Goal: Task Accomplishment & Management: Use online tool/utility

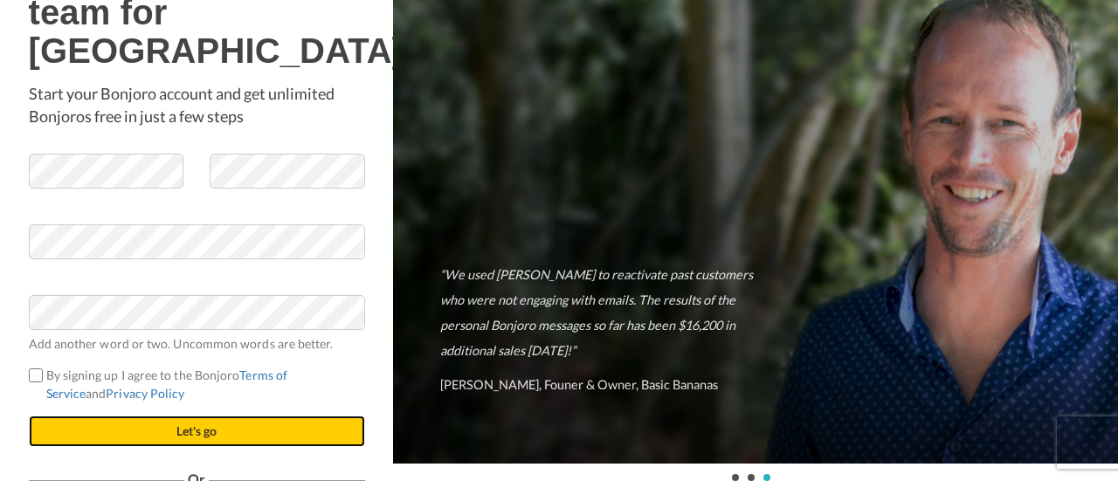
click at [188, 447] on button "Let's go" at bounding box center [197, 431] width 336 height 31
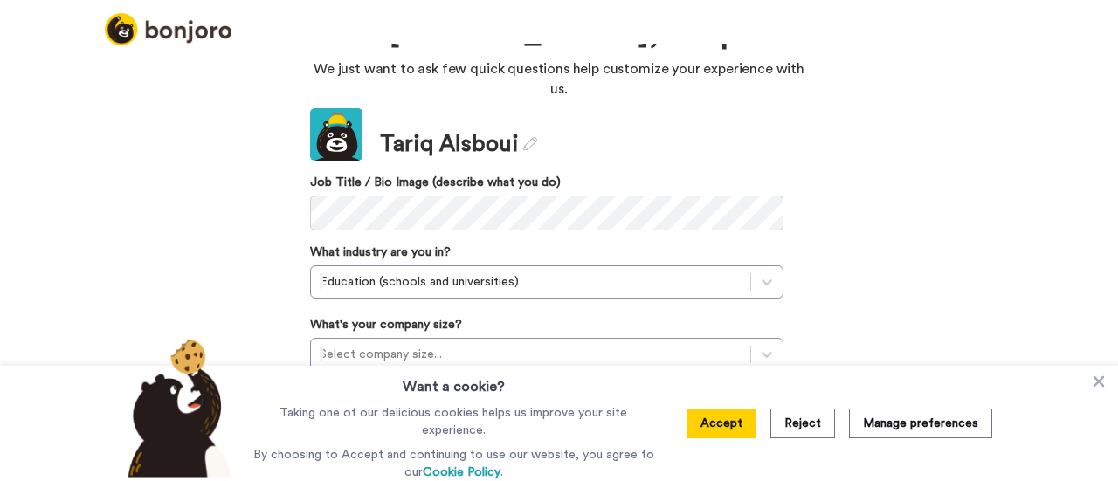
scroll to position [159, 0]
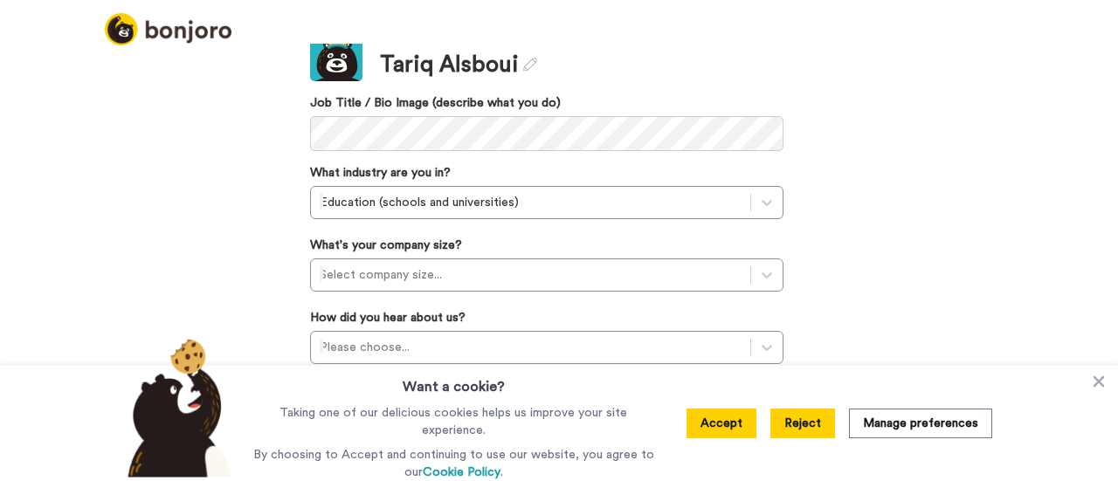
click at [795, 435] on button "Reject" at bounding box center [803, 424] width 65 height 30
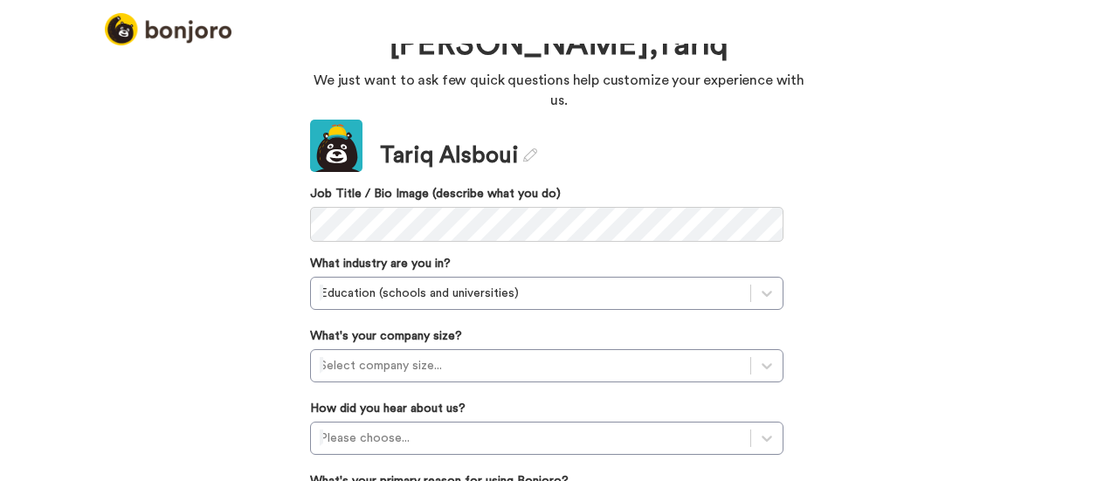
scroll to position [0, 0]
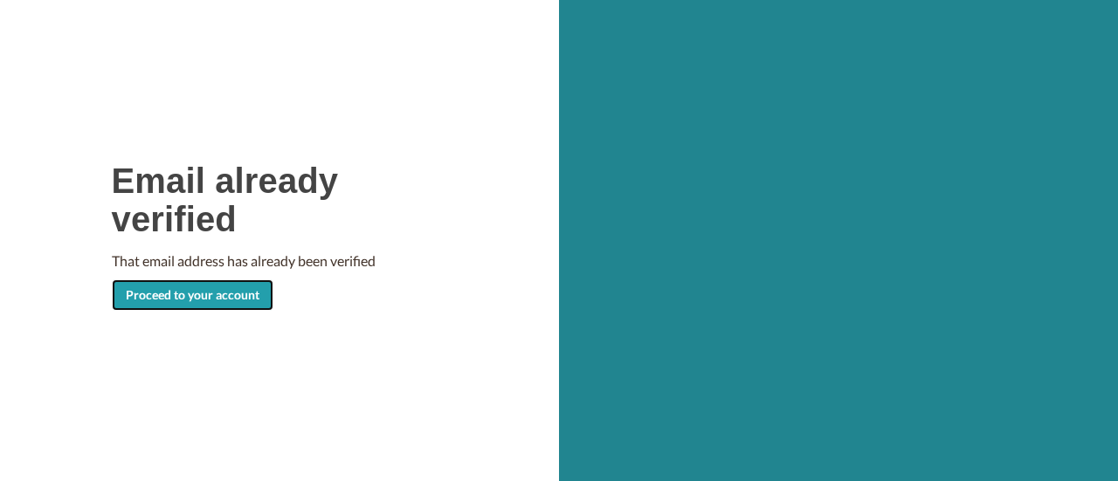
click at [200, 297] on link "Proceed to your account" at bounding box center [193, 295] width 162 height 31
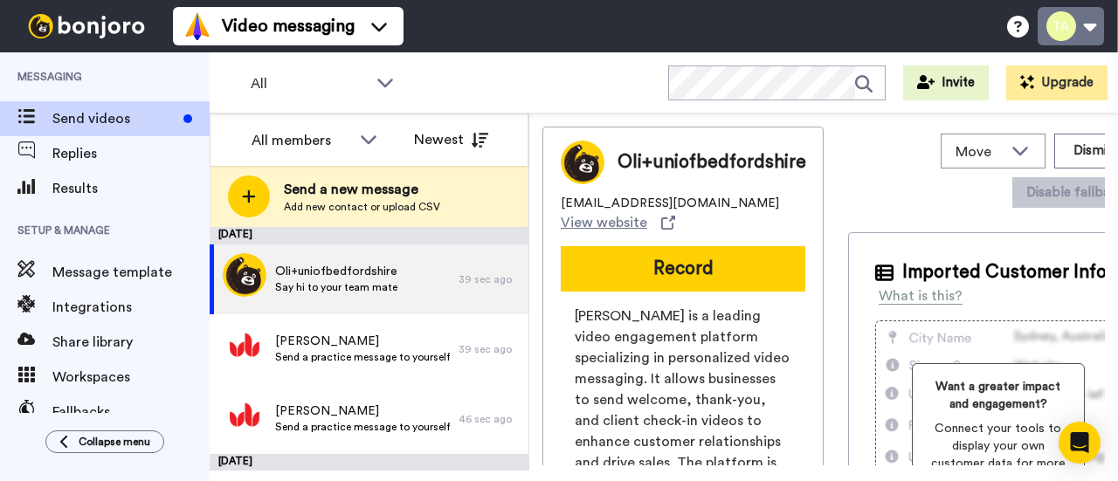
click at [1058, 26] on button at bounding box center [1071, 26] width 66 height 38
click at [682, 391] on span "Bonjoro is a leading video engagement platform specializing in personalized vid…" at bounding box center [683, 432] width 217 height 252
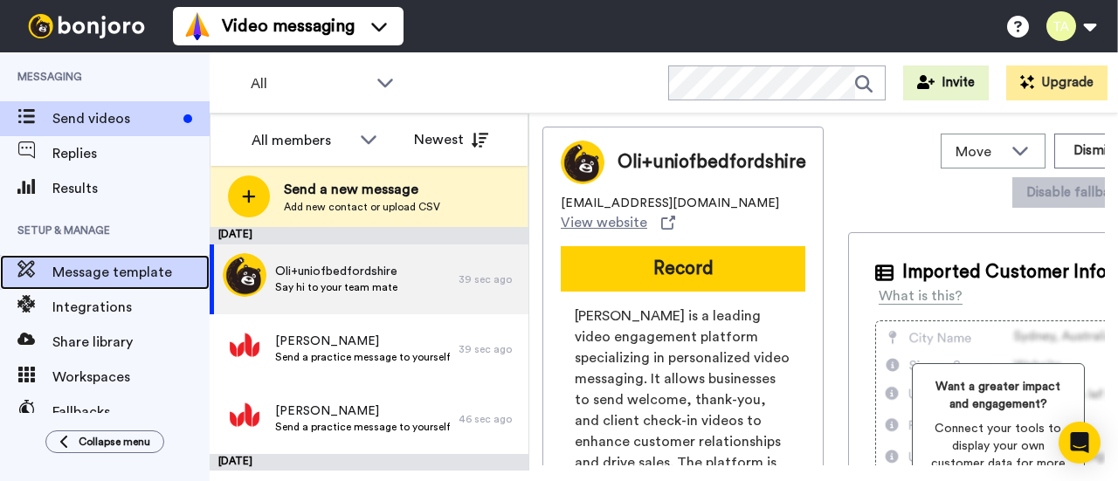
click at [118, 279] on span "Message template" at bounding box center [130, 272] width 157 height 21
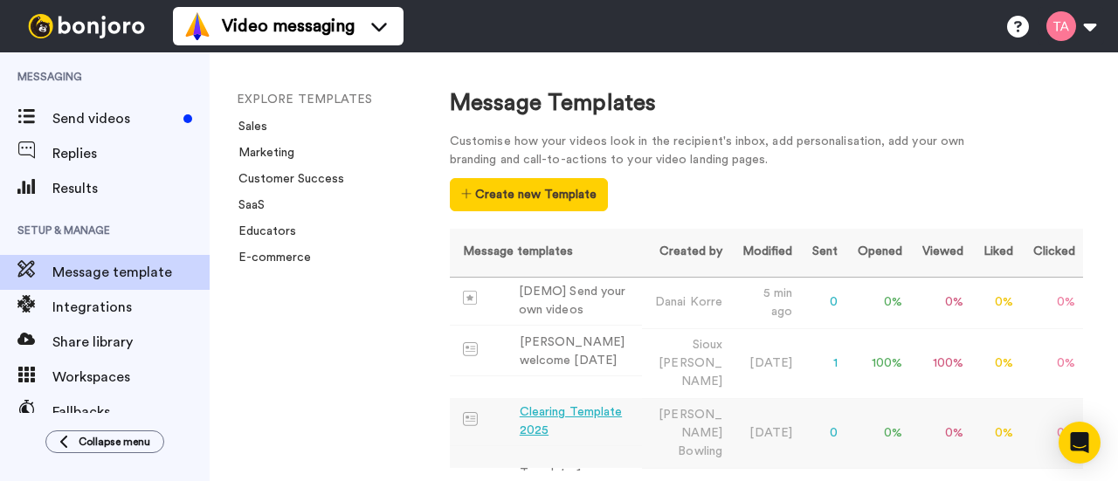
click at [536, 404] on div "Clearing Template 2025" at bounding box center [577, 422] width 115 height 37
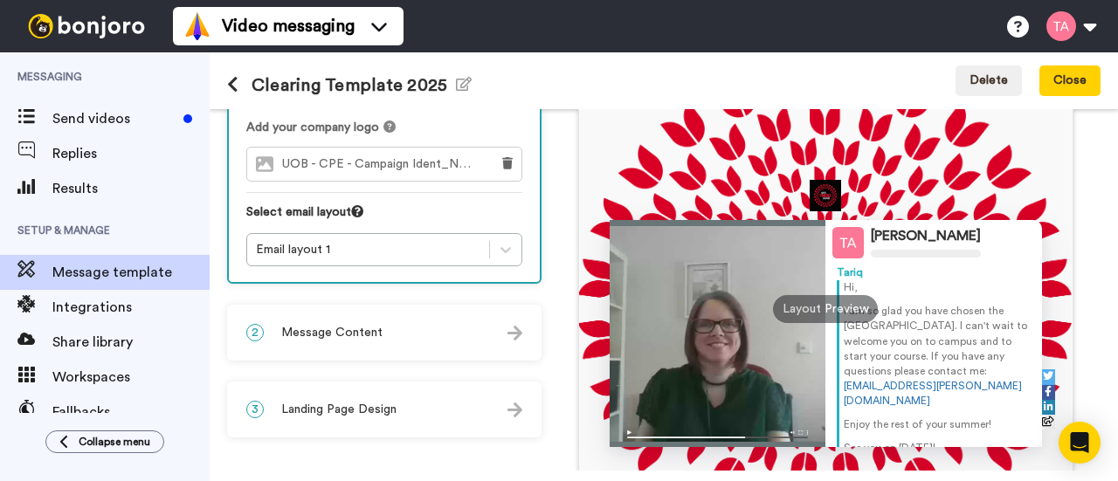
scroll to position [156, 0]
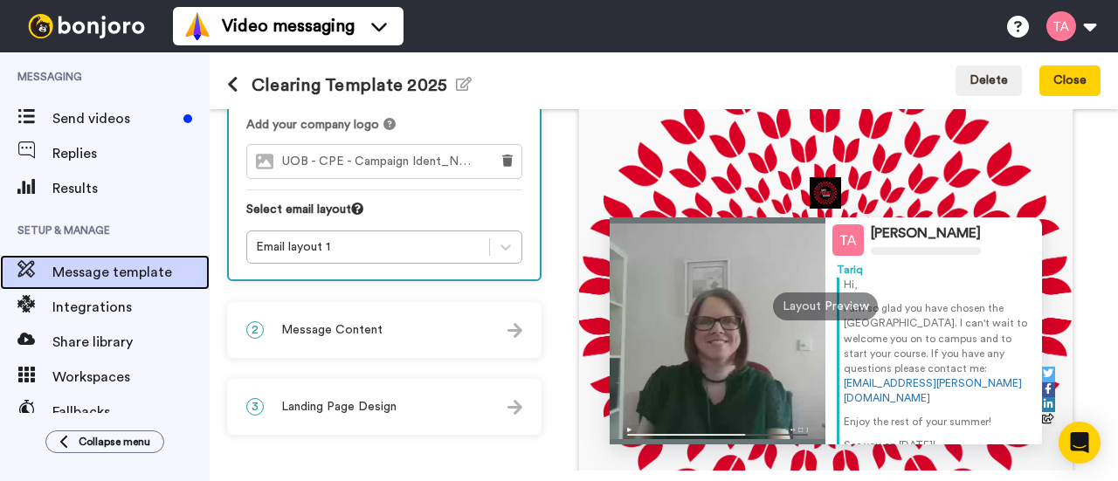
click at [107, 267] on span "Message template" at bounding box center [130, 272] width 157 height 21
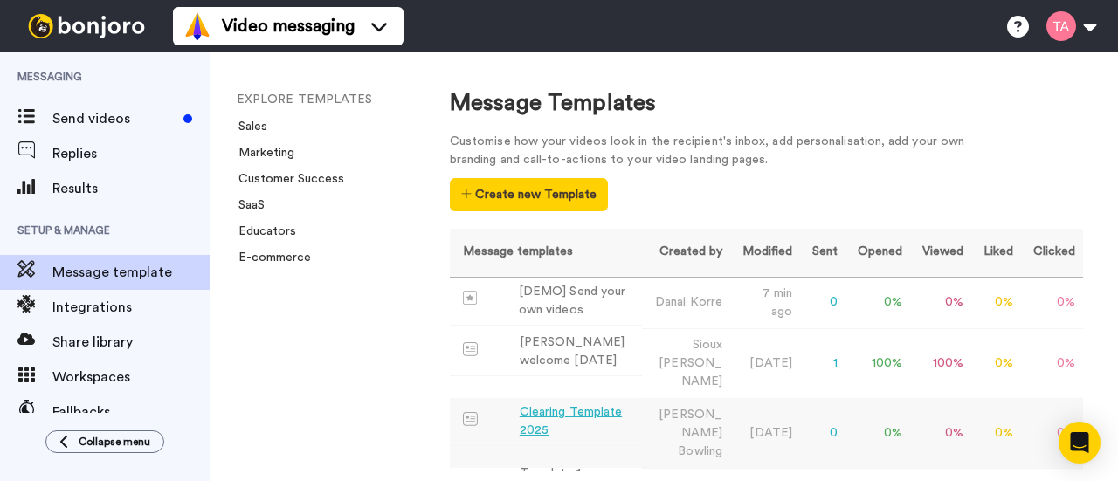
click at [564, 406] on div "Clearing Template 2025" at bounding box center [577, 422] width 115 height 37
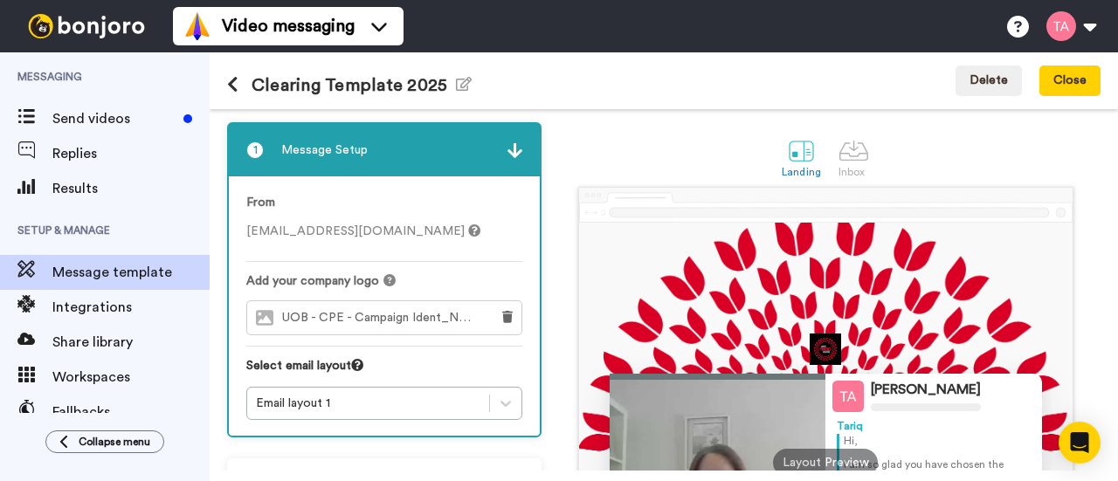
scroll to position [115, 0]
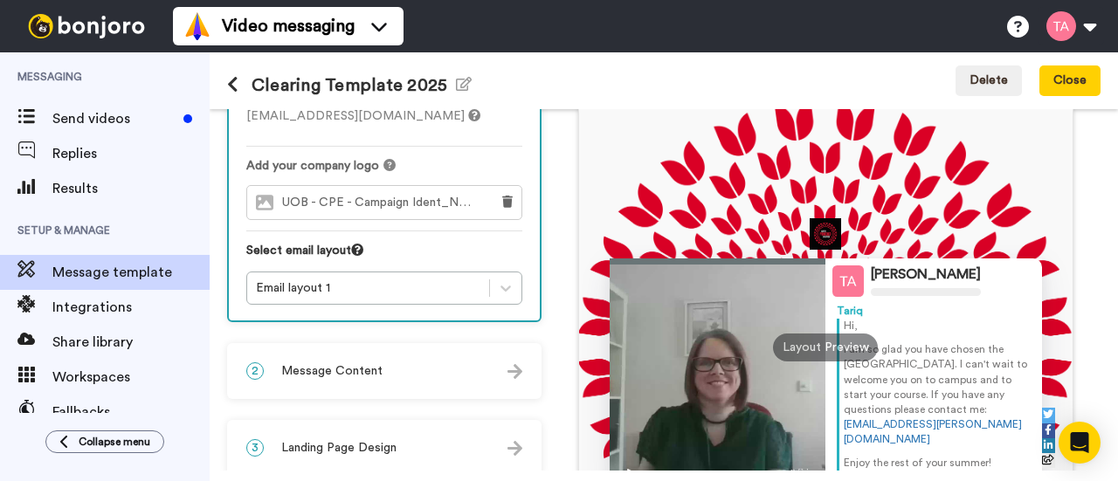
click at [503, 305] on div "Email layout 1" at bounding box center [384, 288] width 276 height 33
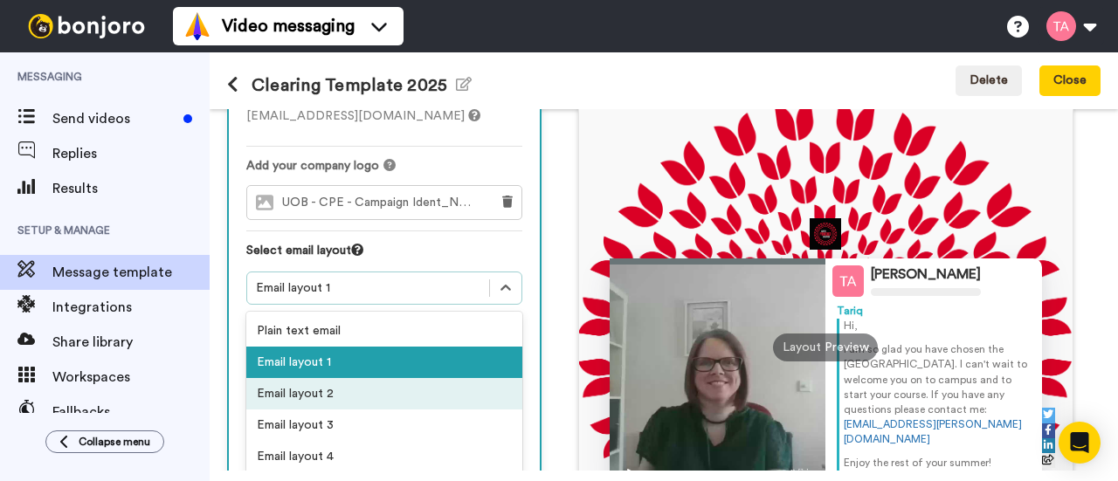
click at [303, 396] on div "Email layout 2" at bounding box center [384, 393] width 276 height 31
